Goal: Information Seeking & Learning: Find specific fact

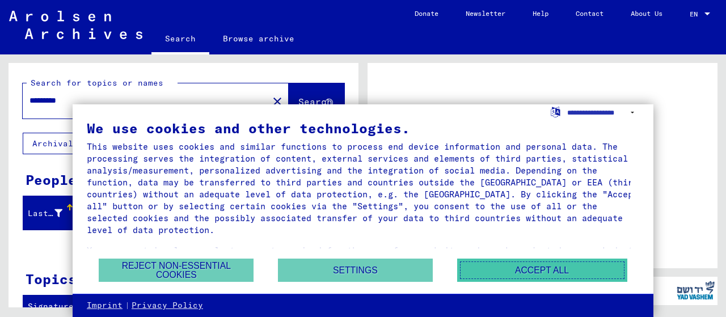
click at [550, 270] on button "Accept all" at bounding box center [542, 270] width 170 height 23
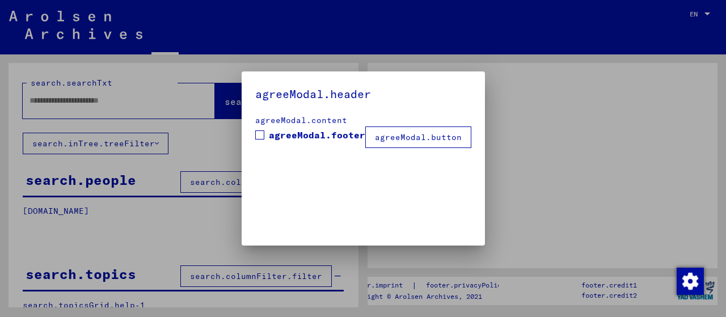
type input "*******"
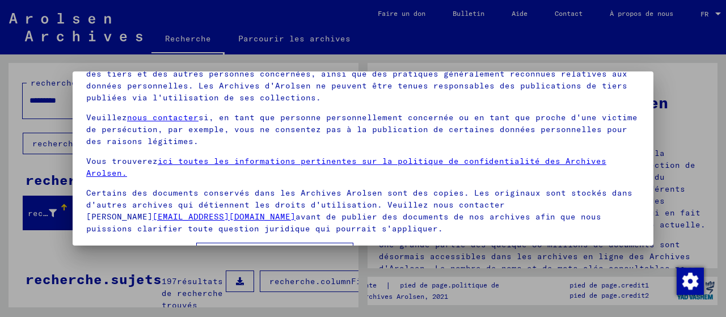
scroll to position [89, 0]
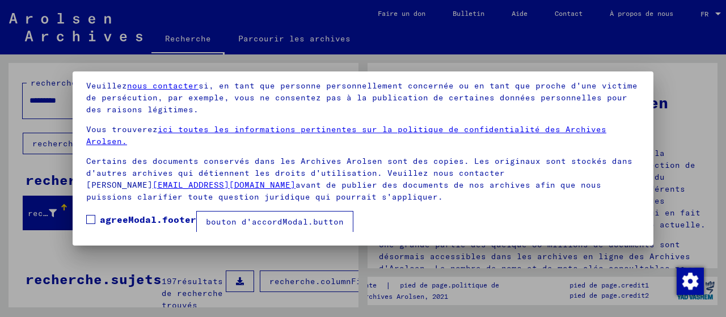
click at [298, 222] on font "bouton d'accordModal.button" at bounding box center [275, 222] width 138 height 10
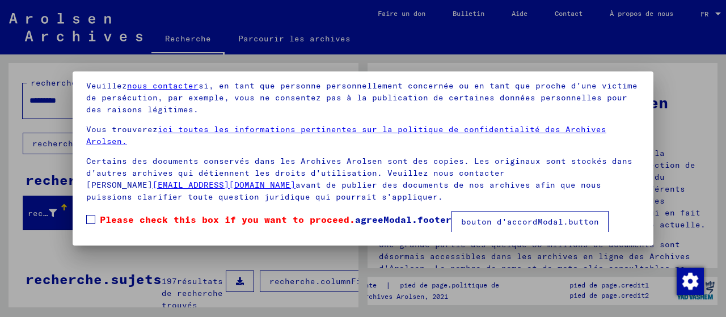
scroll to position [77, 0]
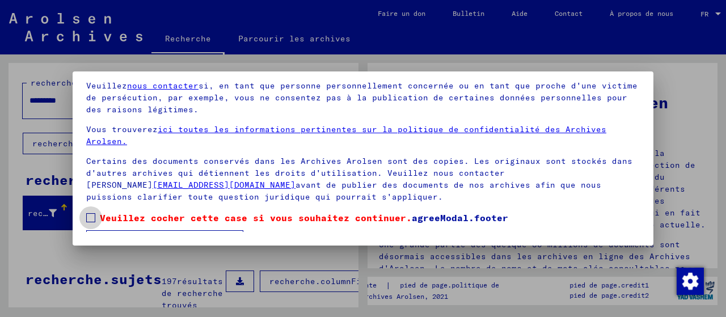
click at [93, 218] on span at bounding box center [90, 217] width 9 height 9
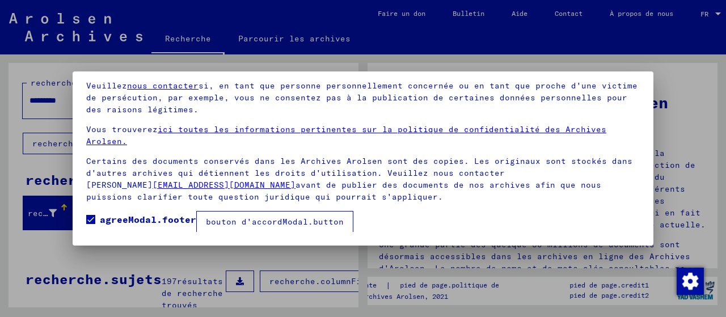
click at [314, 226] on font "bouton d'accordModal.button" at bounding box center [275, 222] width 138 height 10
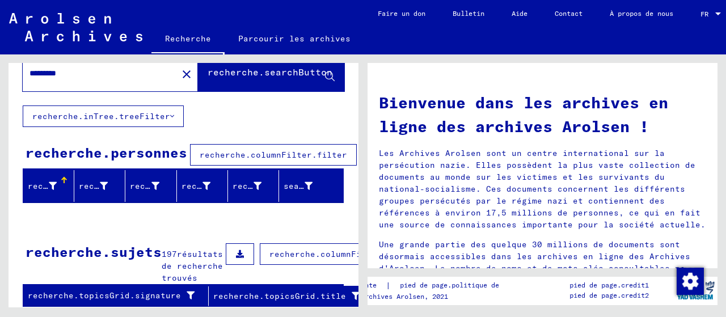
scroll to position [0, 0]
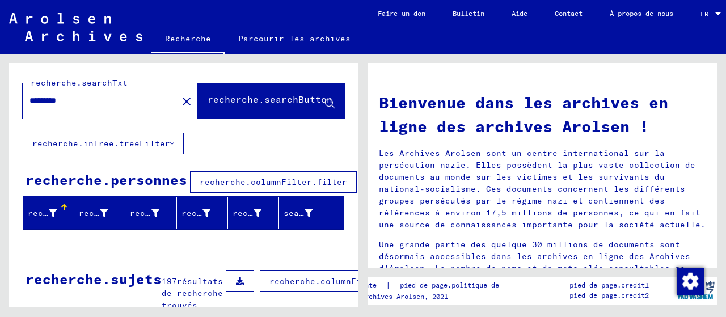
click at [254, 178] on font "recherche.columnFilter.filter" at bounding box center [274, 182] width 148 height 10
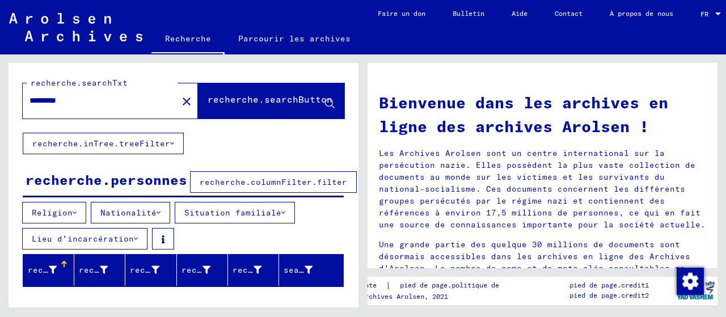
click at [157, 210] on icon at bounding box center [159, 213] width 4 height 8
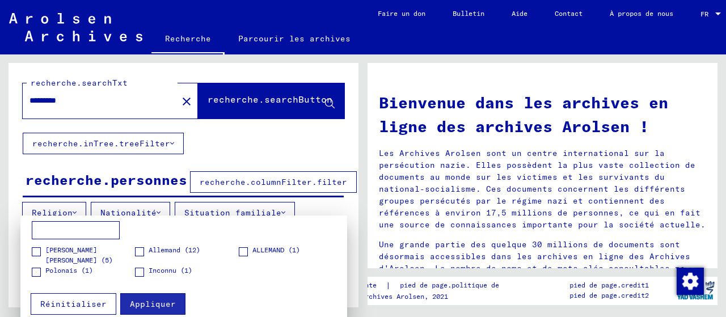
click at [232, 162] on div at bounding box center [363, 158] width 726 height 317
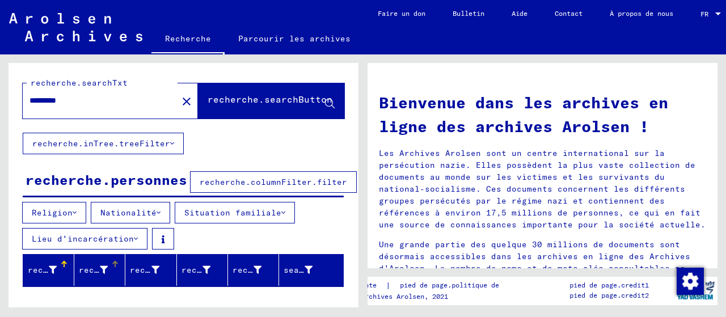
click at [94, 269] on font "recherche.peopleGrid.firstName" at bounding box center [155, 270] width 153 height 10
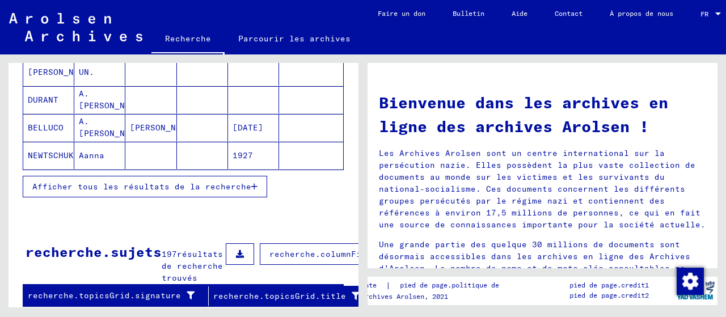
scroll to position [284, 0]
click at [123, 182] on font "Afficher tous les résultats de la recherche" at bounding box center [141, 187] width 219 height 10
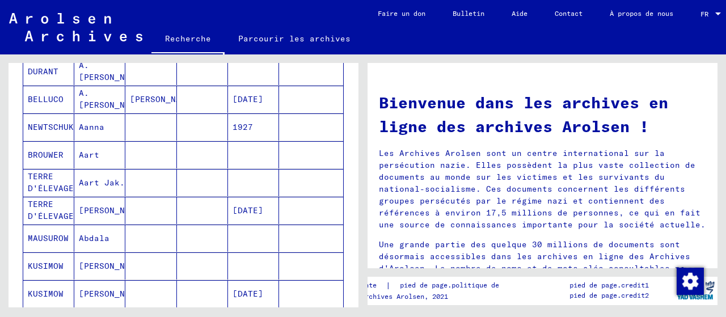
scroll to position [0, 0]
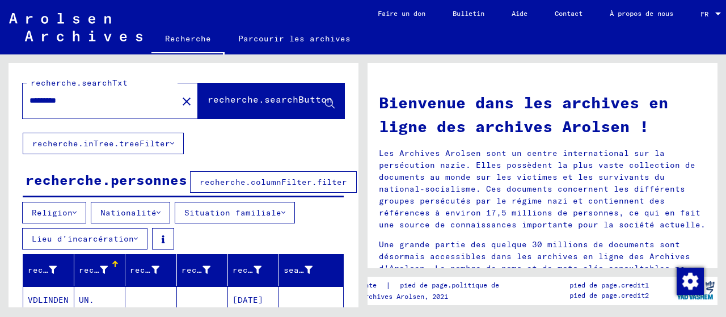
click at [157, 209] on icon at bounding box center [159, 213] width 4 height 8
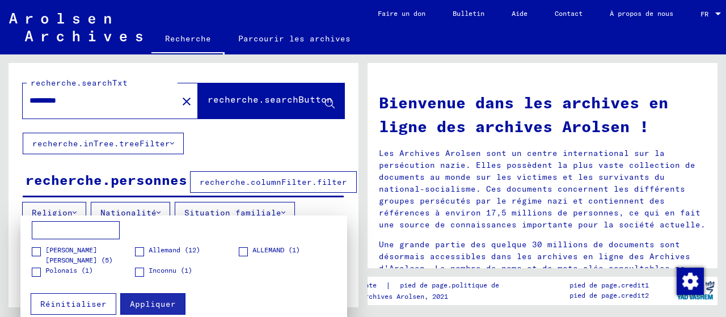
click at [64, 306] on font "Réinitialiser" at bounding box center [73, 304] width 66 height 10
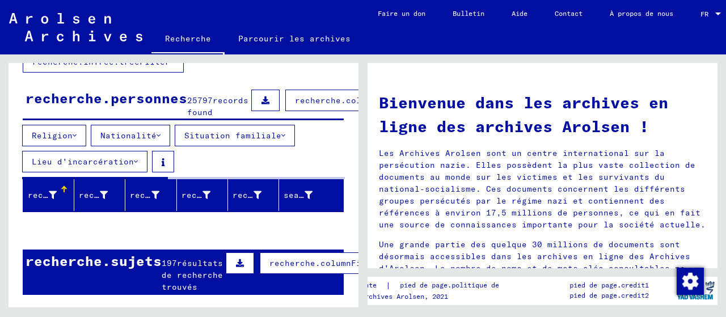
scroll to position [107, 0]
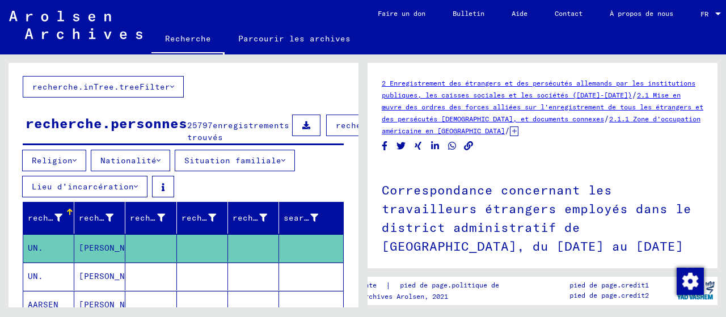
click at [157, 165] on icon at bounding box center [159, 161] width 4 height 8
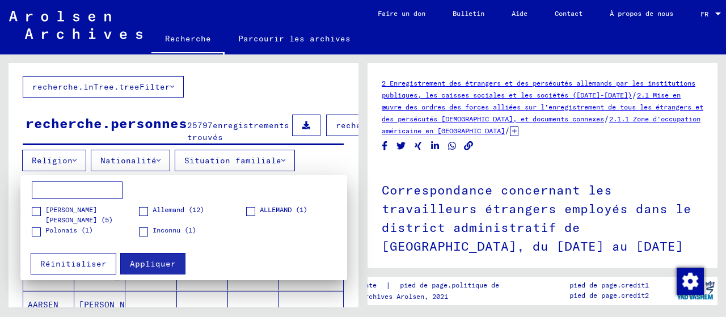
click at [155, 169] on div at bounding box center [363, 158] width 726 height 317
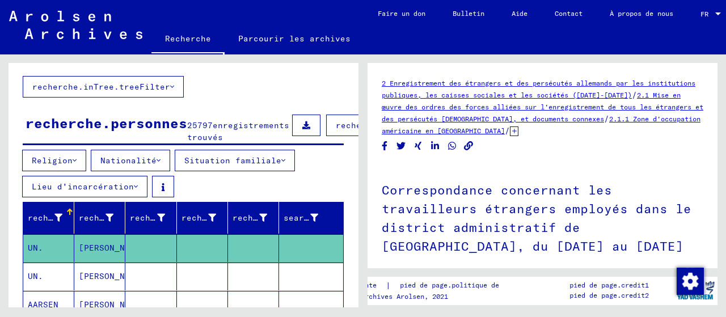
click at [134, 191] on icon at bounding box center [136, 187] width 4 height 8
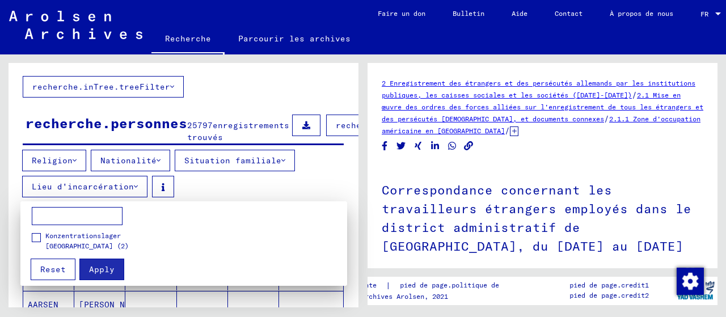
click at [131, 197] on div at bounding box center [363, 158] width 726 height 317
